Goal: Task Accomplishment & Management: Complete application form

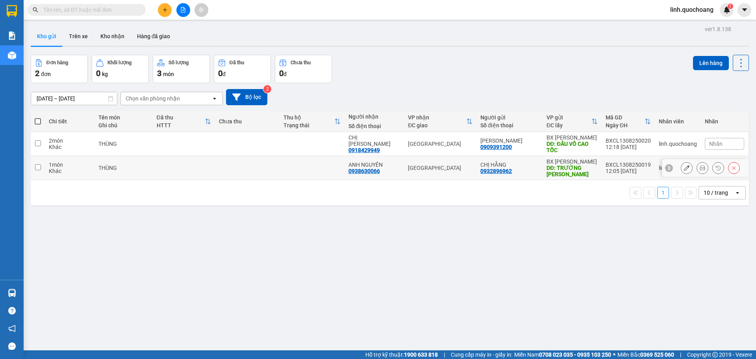
click at [310, 165] on td at bounding box center [312, 168] width 65 height 24
checkbox input "true"
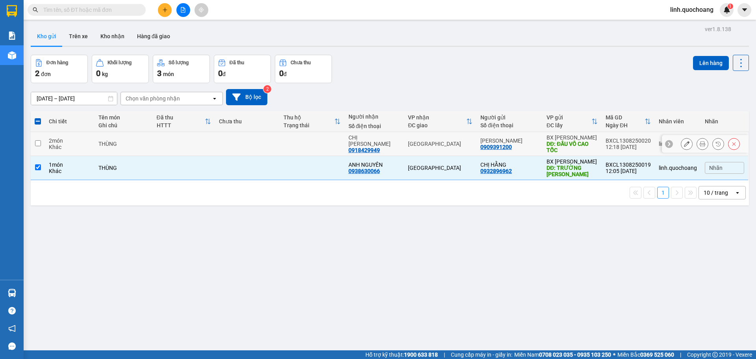
click at [313, 144] on td at bounding box center [312, 144] width 65 height 24
checkbox input "true"
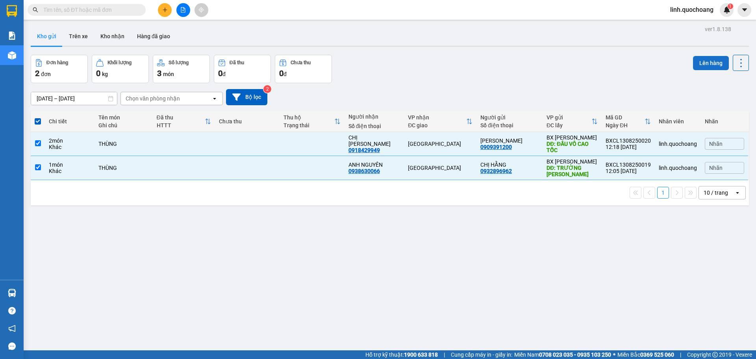
click at [700, 63] on button "Lên hàng" at bounding box center [711, 63] width 36 height 14
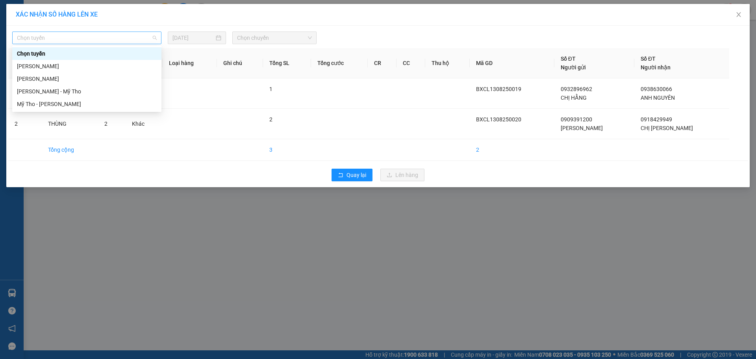
click at [52, 39] on span "Chọn tuyến" at bounding box center [87, 38] width 140 height 12
click at [59, 67] on div "Cao Lãnh - Hồ Chí Minh" at bounding box center [87, 66] width 140 height 9
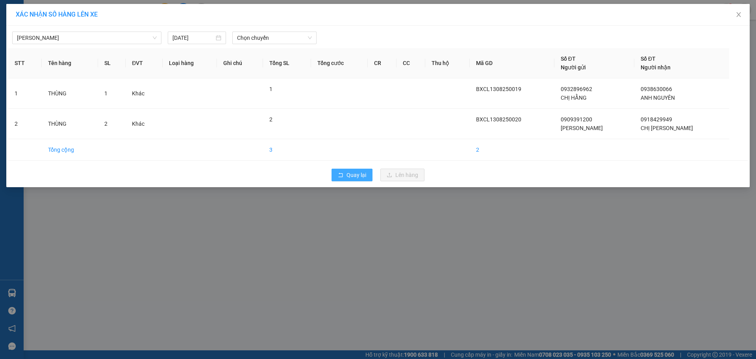
click at [348, 177] on span "Quay lại" at bounding box center [356, 174] width 20 height 9
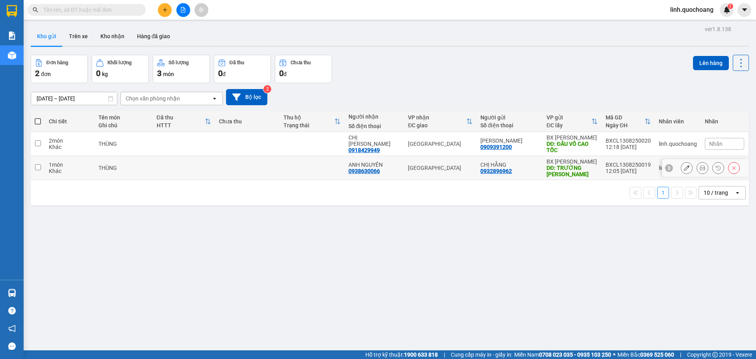
click at [309, 168] on td at bounding box center [312, 168] width 65 height 24
checkbox input "true"
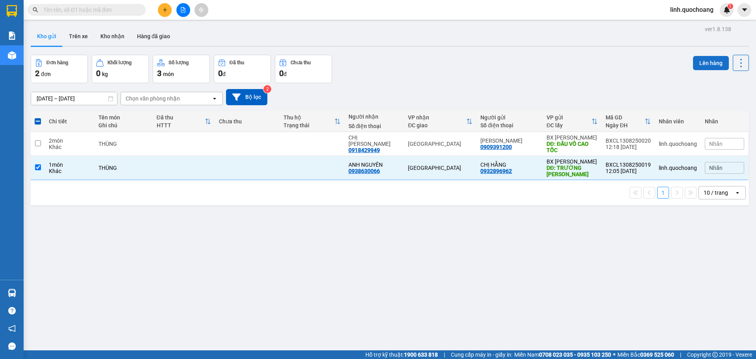
click at [702, 65] on button "Lên hàng" at bounding box center [711, 63] width 36 height 14
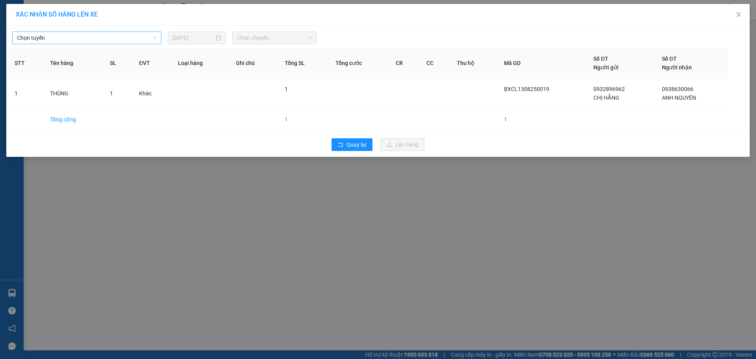
click at [121, 39] on span "Chọn tuyến" at bounding box center [87, 38] width 140 height 12
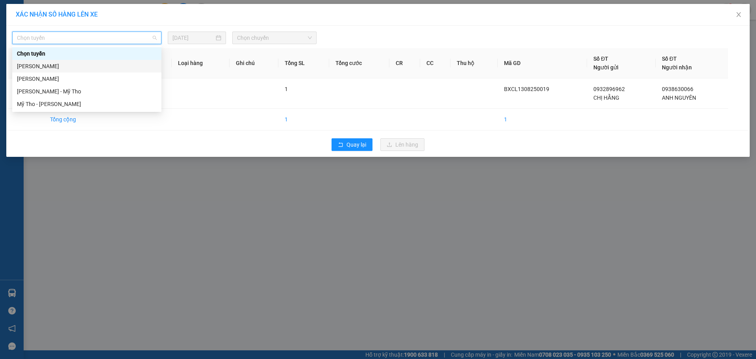
click at [119, 66] on div "Cao Lãnh - Hồ Chí Minh" at bounding box center [87, 66] width 140 height 9
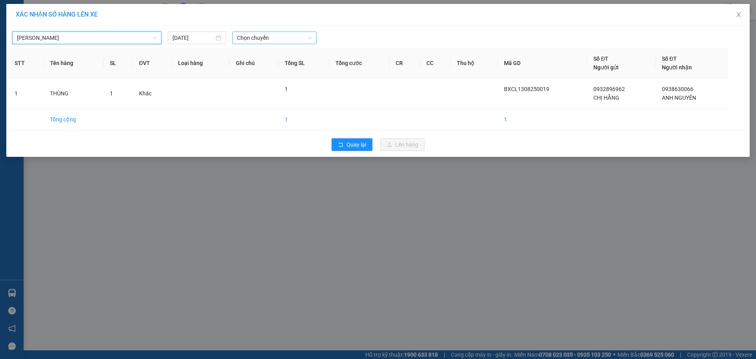
click at [255, 40] on span "Chọn chuyến" at bounding box center [274, 38] width 75 height 12
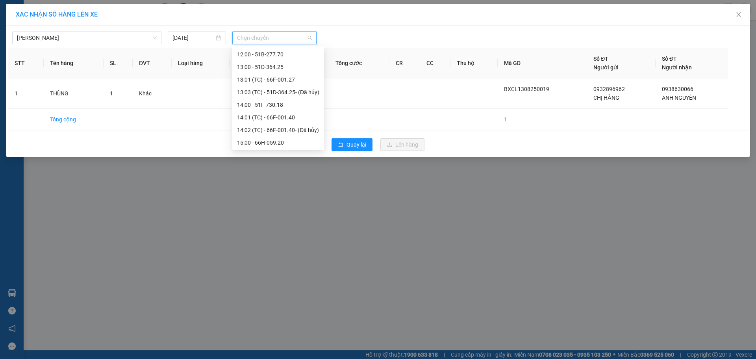
scroll to position [276, 0]
click at [287, 83] on div "13:00 - 51D-364.25" at bounding box center [278, 80] width 82 height 9
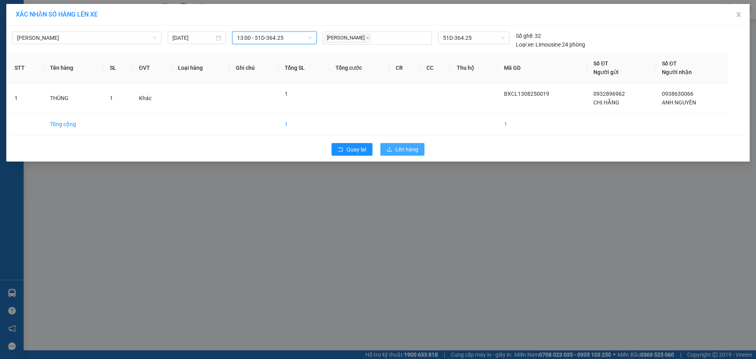
click at [408, 145] on span "Lên hàng" at bounding box center [406, 149] width 23 height 9
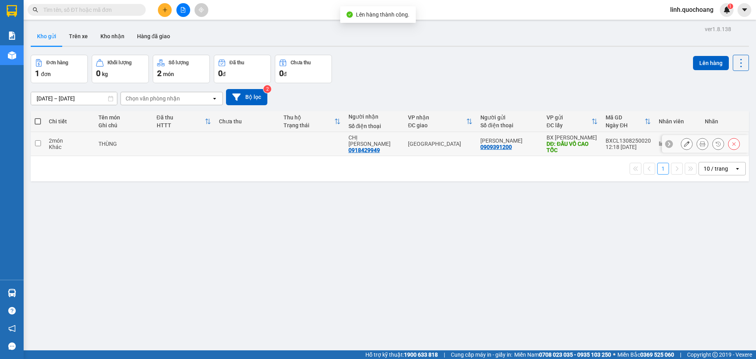
click at [334, 144] on td at bounding box center [312, 144] width 65 height 24
checkbox input "true"
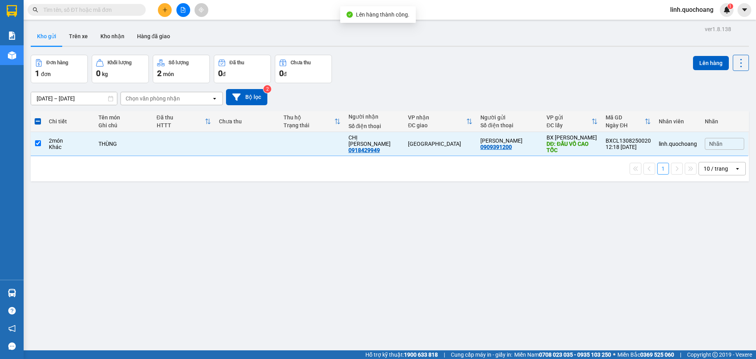
click at [706, 70] on div "Lên hàng" at bounding box center [721, 63] width 56 height 16
click at [693, 59] on button "Lên hàng" at bounding box center [711, 63] width 36 height 14
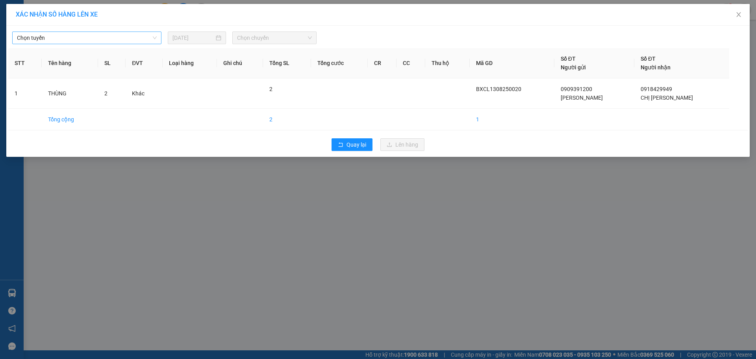
click at [88, 43] on span "Chọn tuyến" at bounding box center [87, 38] width 140 height 12
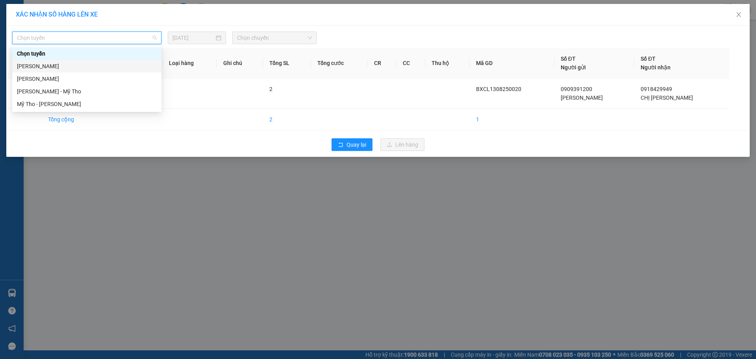
click at [94, 65] on div "Cao Lãnh - Hồ Chí Minh" at bounding box center [87, 66] width 140 height 9
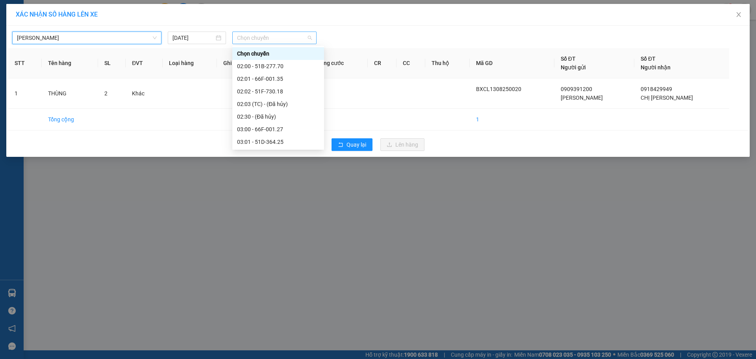
click at [246, 41] on span "Chọn chuyến" at bounding box center [274, 38] width 75 height 12
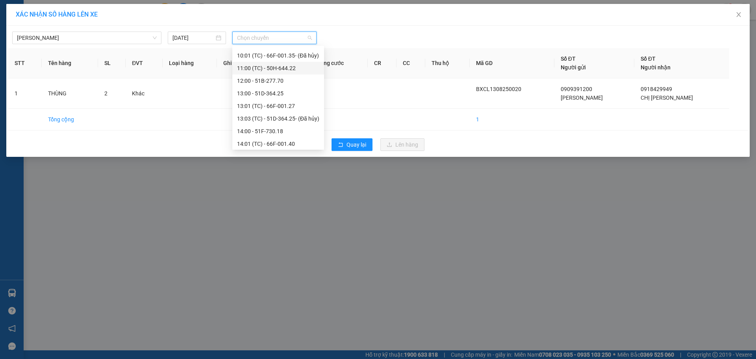
scroll to position [315, 0]
click at [279, 56] on div "13:01 (TC) - 66F-001.27" at bounding box center [278, 53] width 82 height 9
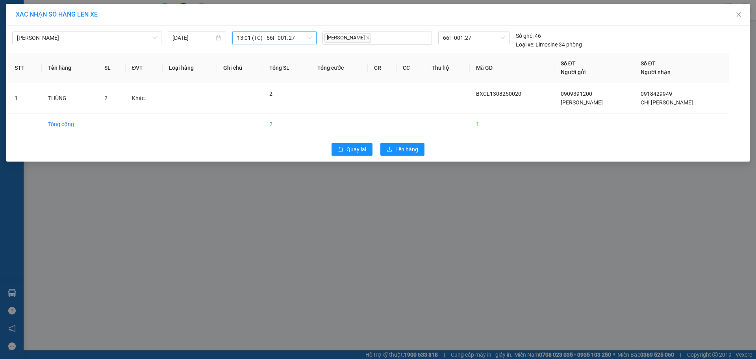
click at [309, 35] on span "13:01 (TC) - 66F-001.27" at bounding box center [274, 38] width 75 height 12
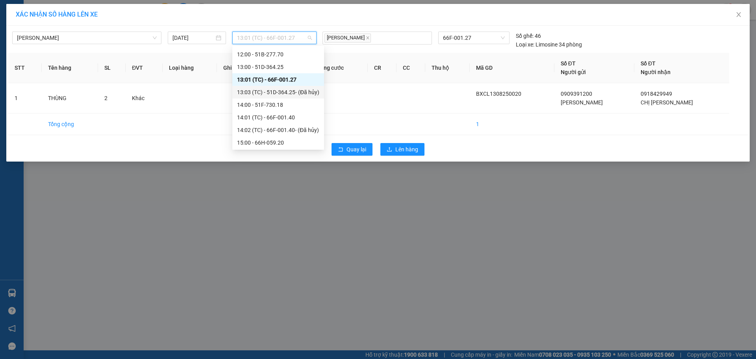
scroll to position [276, 0]
click at [299, 82] on div "13:00 - 51D-364.25" at bounding box center [278, 80] width 82 height 9
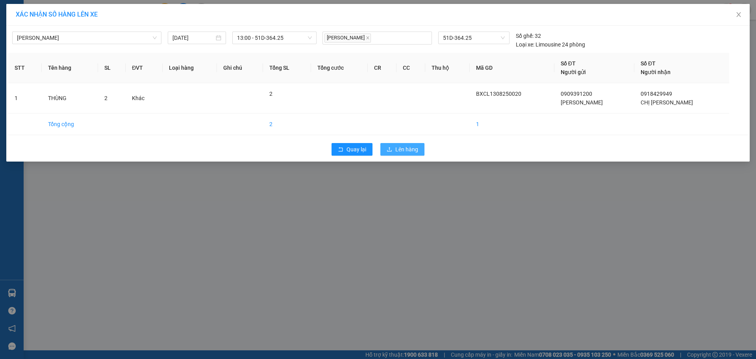
drag, startPoint x: 395, startPoint y: 156, endPoint x: 395, endPoint y: 150, distance: 5.9
click at [395, 152] on div "Quay lại Lên hàng" at bounding box center [377, 149] width 739 height 20
click at [395, 150] on button "Lên hàng" at bounding box center [402, 149] width 44 height 13
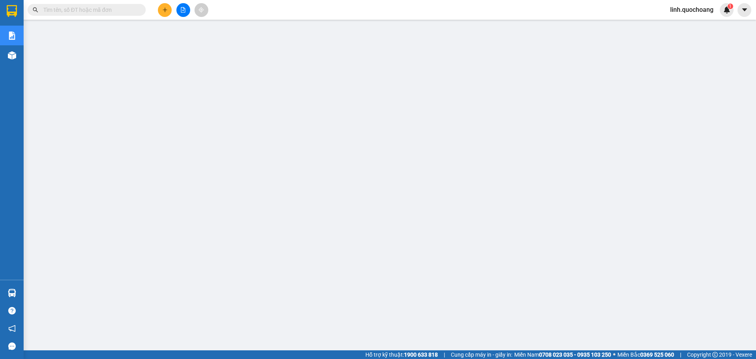
drag, startPoint x: 120, startPoint y: 7, endPoint x: 120, endPoint y: 12, distance: 5.5
click at [120, 8] on input "text" at bounding box center [89, 10] width 93 height 9
paste input "0768842297"
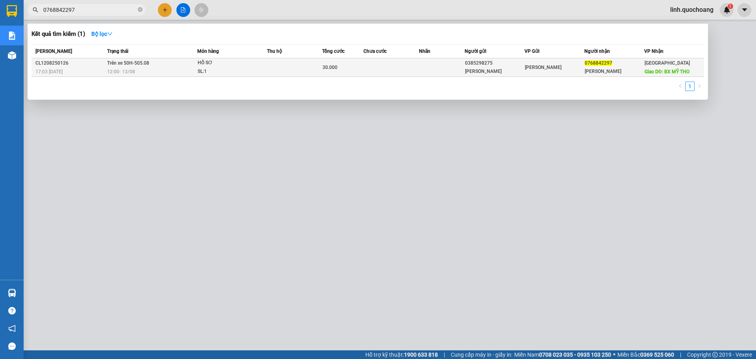
type input "0768842297"
click at [170, 72] on div "12:00 [DATE]" at bounding box center [152, 71] width 90 height 9
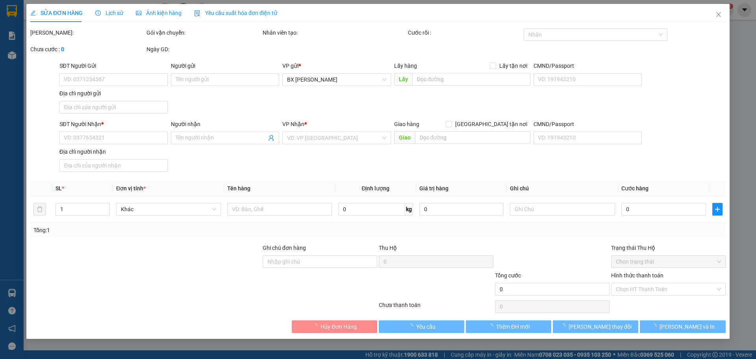
type input "0385298275"
type input "[PERSON_NAME]"
type input "[GEOGRAPHIC_DATA] ,[GEOGRAPHIC_DATA]"
type input "0768842297"
type input "[PERSON_NAME]"
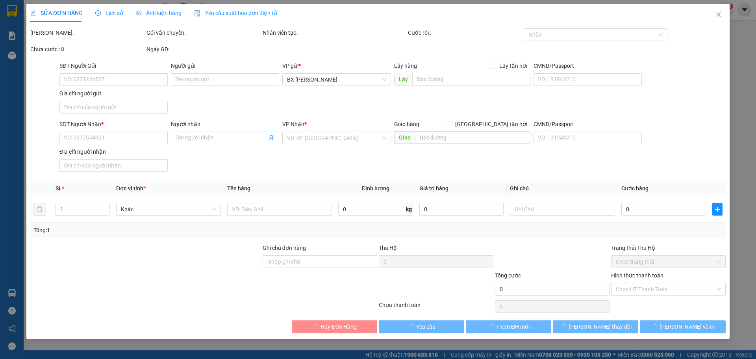
type input "BX MỸ THO"
type input "30.000"
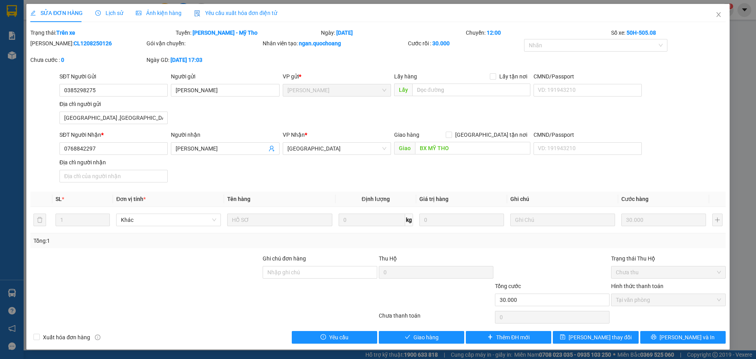
click at [293, 178] on div "SĐT Người Nhận * 0768842297 Người nhận [PERSON_NAME] VP Nhận * [GEOGRAPHIC_DATA…" at bounding box center [392, 157] width 669 height 55
click at [179, 120] on div "SĐT Người Gửi 0385298275 Người gửi [PERSON_NAME] VP gửi * [PERSON_NAME] Lấy hàn…" at bounding box center [392, 99] width 669 height 55
click at [214, 120] on div "SĐT Người Gửi 0385298275 Người gửi [PERSON_NAME] VP gửi * [PERSON_NAME] Lấy hàn…" at bounding box center [392, 99] width 669 height 55
